Goal: Task Accomplishment & Management: Use online tool/utility

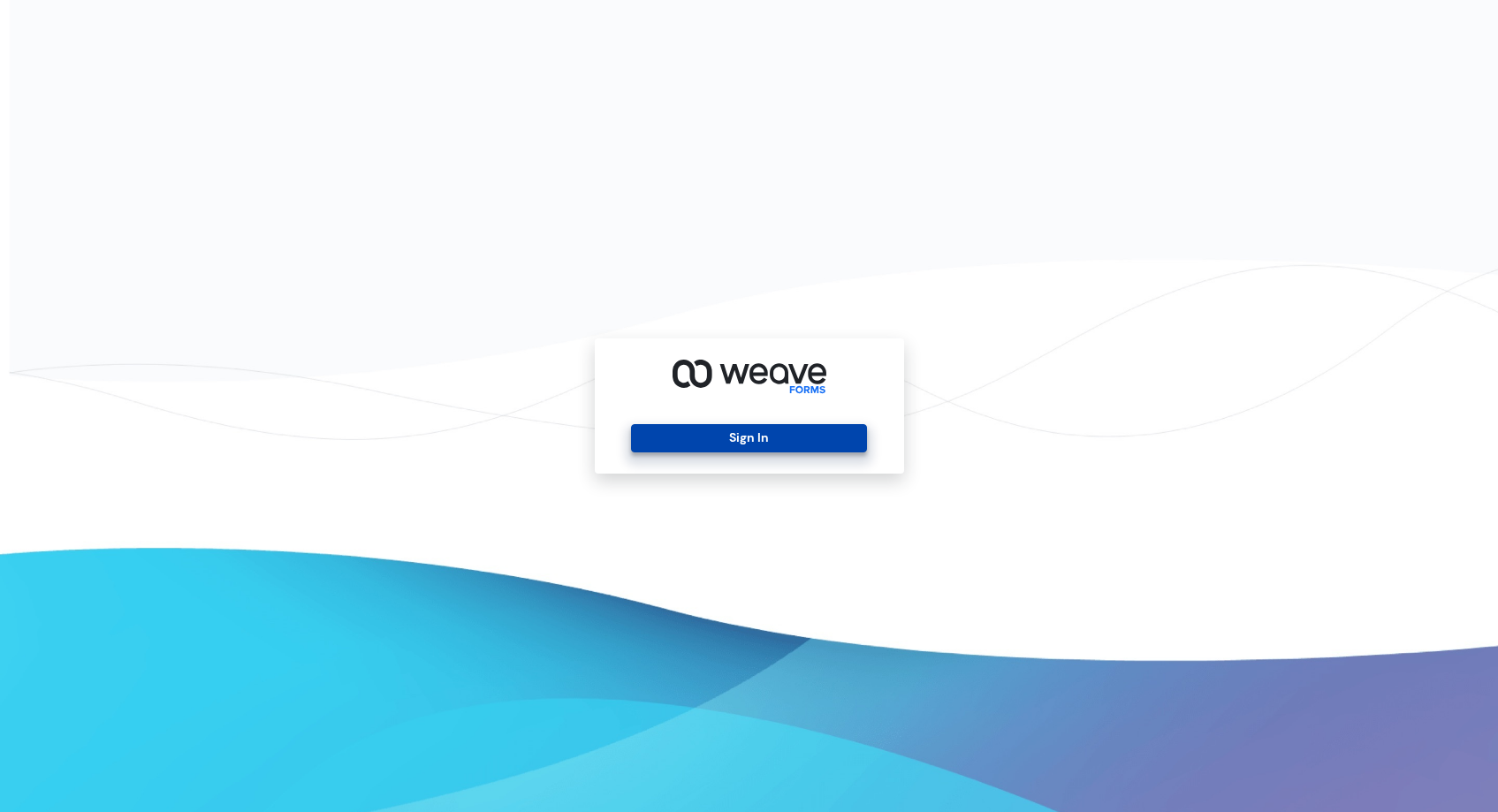
click at [704, 448] on button "Sign In" at bounding box center [749, 438] width 236 height 28
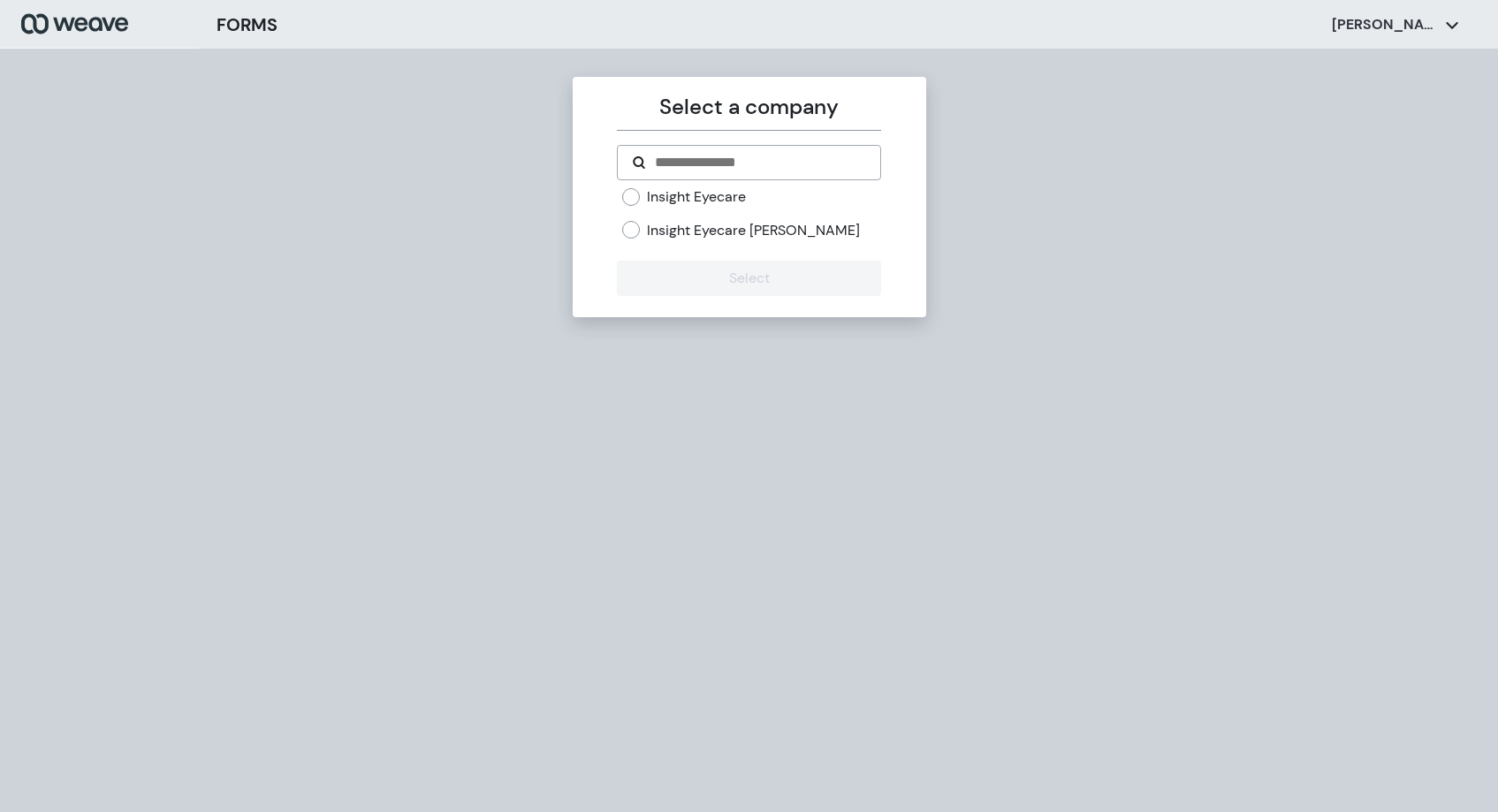
click at [722, 203] on label "Insight Eyecare" at bounding box center [696, 197] width 99 height 20
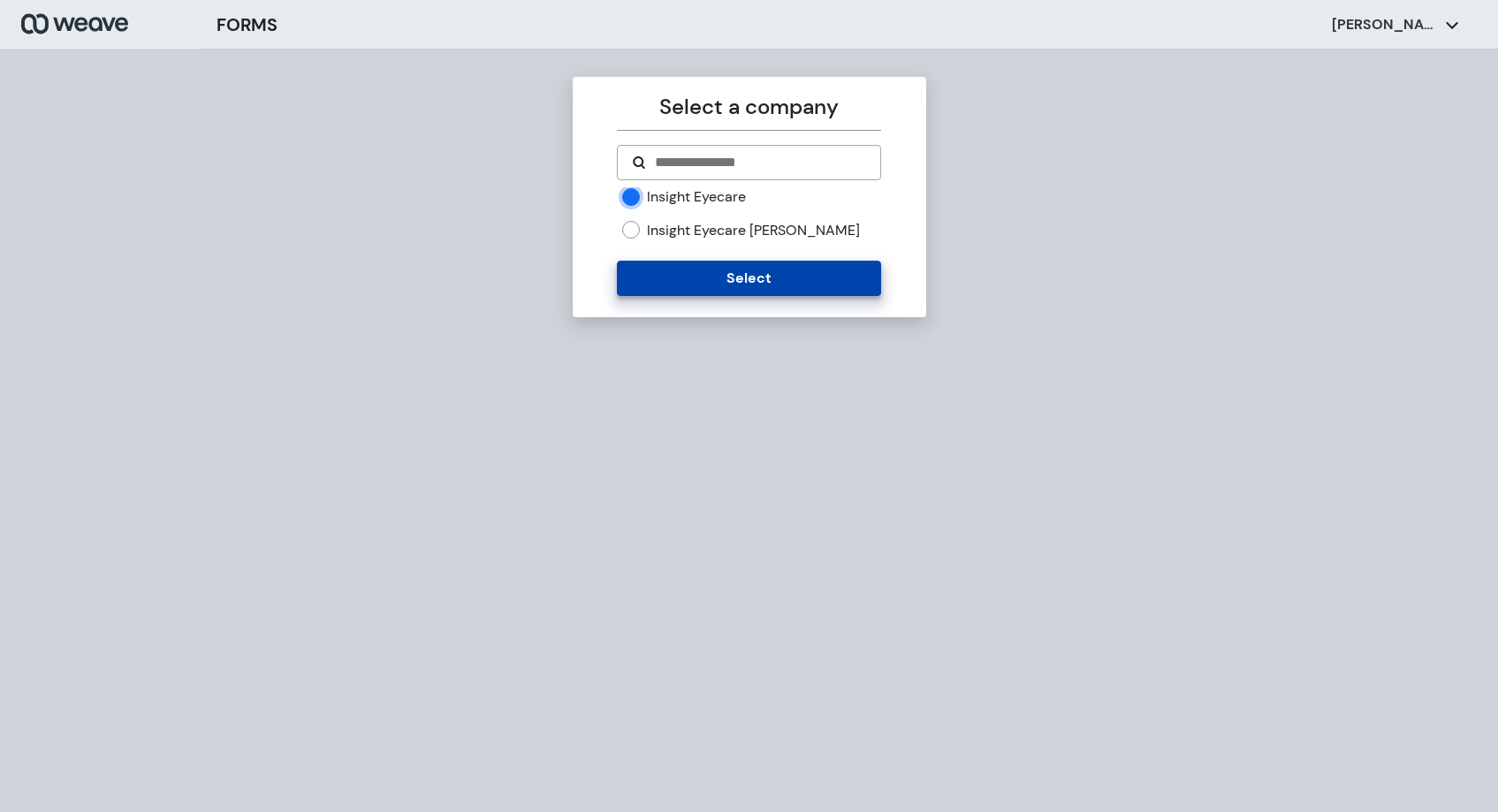
click at [742, 271] on button "Select" at bounding box center [749, 279] width 265 height 36
